Goal: Transaction & Acquisition: Purchase product/service

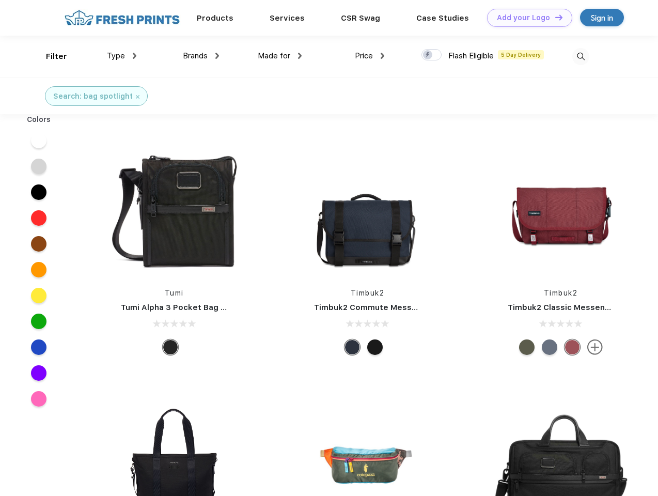
scroll to position [1, 0]
click at [526, 18] on link "Add your Logo Design Tool" at bounding box center [529, 18] width 85 height 18
click at [0, 0] on div "Design Tool" at bounding box center [0, 0] width 0 height 0
click at [554, 17] on link "Add your Logo Design Tool" at bounding box center [529, 18] width 85 height 18
click at [50, 56] on div "Filter" at bounding box center [56, 57] width 21 height 12
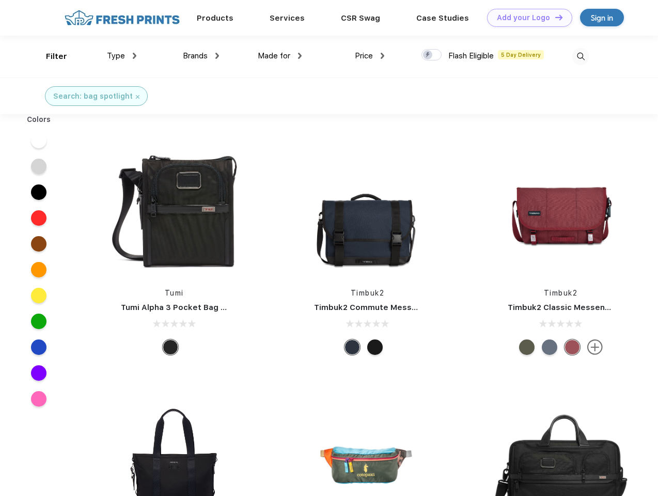
click at [122, 56] on span "Type" at bounding box center [116, 55] width 18 height 9
click at [201, 56] on span "Brands" at bounding box center [195, 55] width 25 height 9
click at [280, 56] on span "Made for" at bounding box center [274, 55] width 33 height 9
click at [370, 56] on span "Price" at bounding box center [364, 55] width 18 height 9
click at [432, 55] on div at bounding box center [431, 54] width 20 height 11
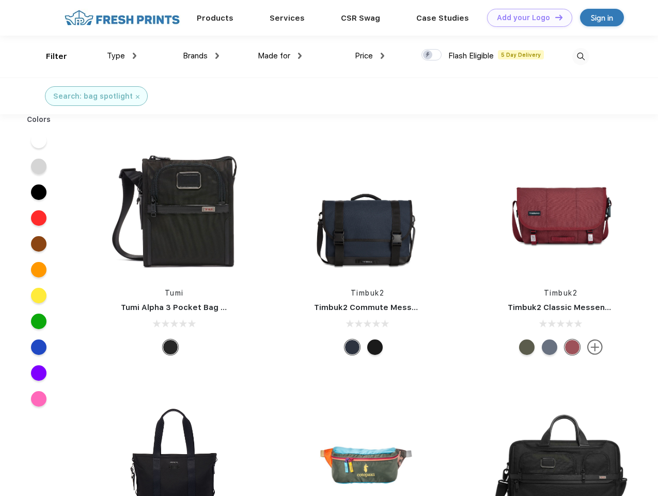
click at [428, 55] on input "checkbox" at bounding box center [424, 52] width 7 height 7
click at [581, 56] on img at bounding box center [580, 56] width 17 height 17
